Goal: Find specific page/section: Find specific page/section

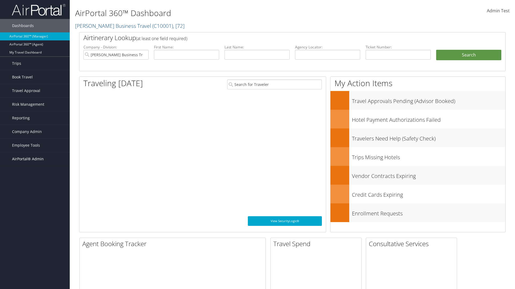
click at [35, 159] on span "AirPortal® Admin" at bounding box center [28, 159] width 32 height 13
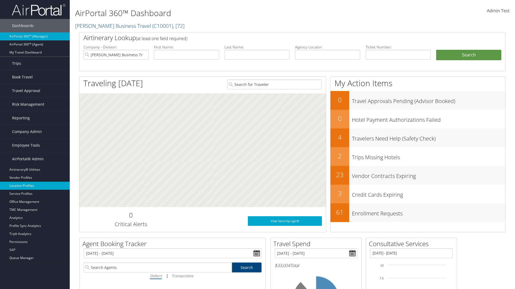
click at [35, 186] on link "Location Profiles" at bounding box center [35, 186] width 70 height 8
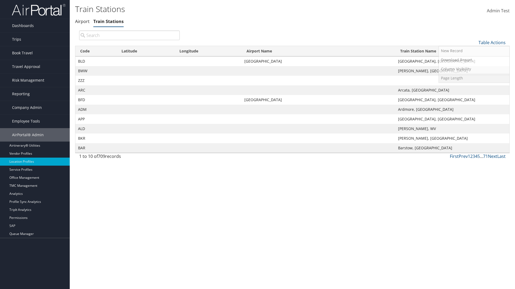
click at [474, 78] on link "Page Length" at bounding box center [473, 78] width 70 height 9
click at [474, 60] on link "25" at bounding box center [473, 60] width 70 height 9
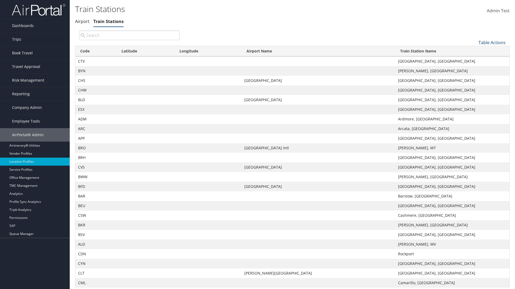
click at [492, 40] on link "Table Actions" at bounding box center [491, 43] width 27 height 6
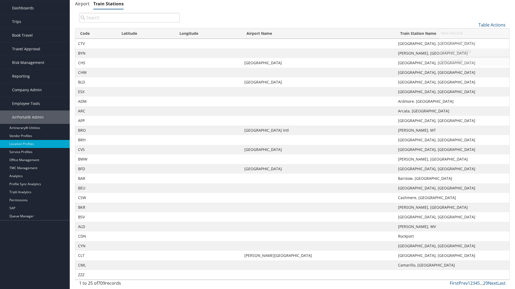
click at [474, 60] on link "Page Length" at bounding box center [473, 60] width 70 height 9
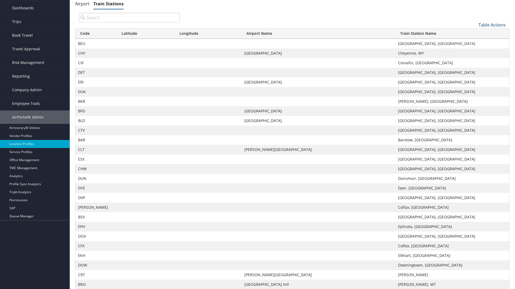
click at [492, 25] on link "Table Actions" at bounding box center [491, 25] width 27 height 6
click at [474, 60] on link "Page Length" at bounding box center [473, 60] width 70 height 9
click at [474, 61] on link "100" at bounding box center [473, 61] width 70 height 9
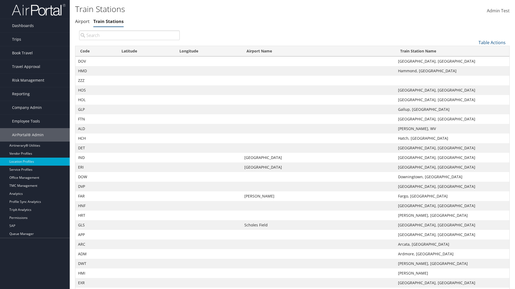
scroll to position [46, 0]
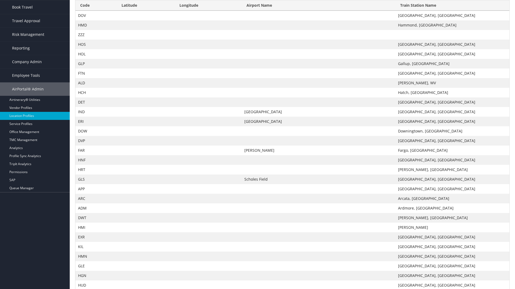
click at [96, 5] on th "Code" at bounding box center [95, 5] width 41 height 10
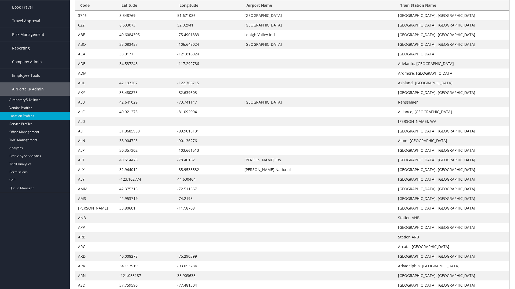
click at [96, 11] on th "Code" at bounding box center [95, 5] width 41 height 10
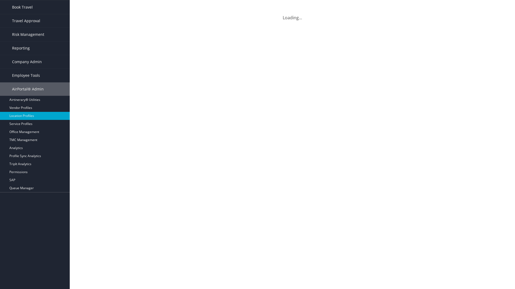
scroll to position [0, 0]
